Goal: Check status: Check status

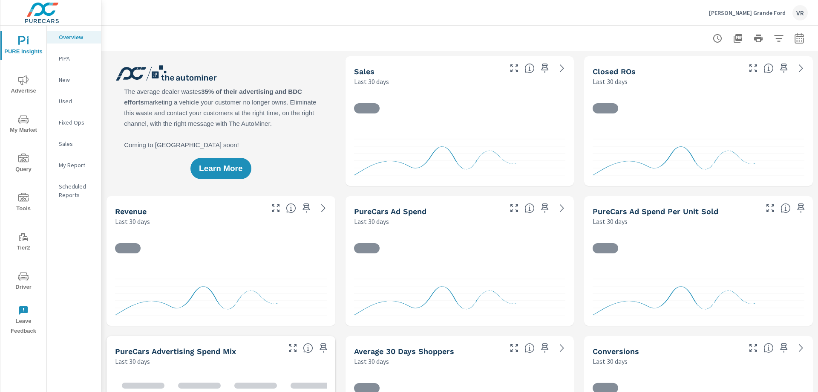
click at [26, 278] on icon "nav menu" at bounding box center [23, 276] width 10 height 10
click at [28, 283] on span "Driver" at bounding box center [23, 281] width 41 height 21
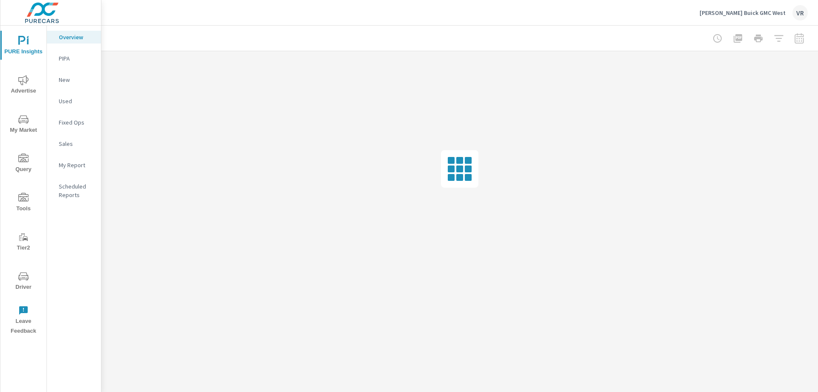
click at [23, 276] on icon "nav menu" at bounding box center [23, 276] width 10 height 10
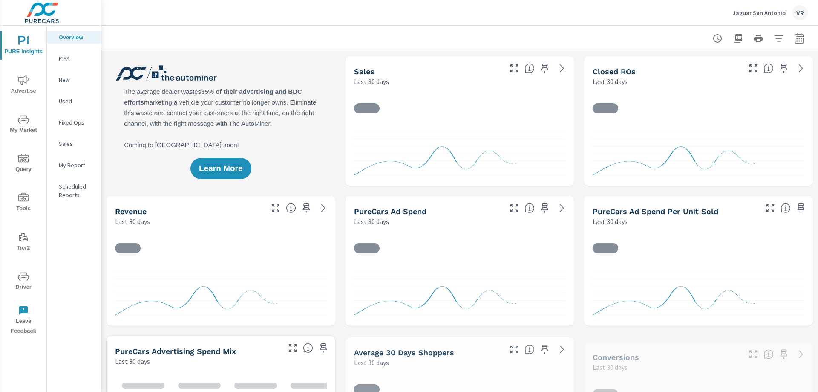
click at [20, 277] on icon "nav menu" at bounding box center [20, 277] width 1 height 1
